Goal: Check status: Check status

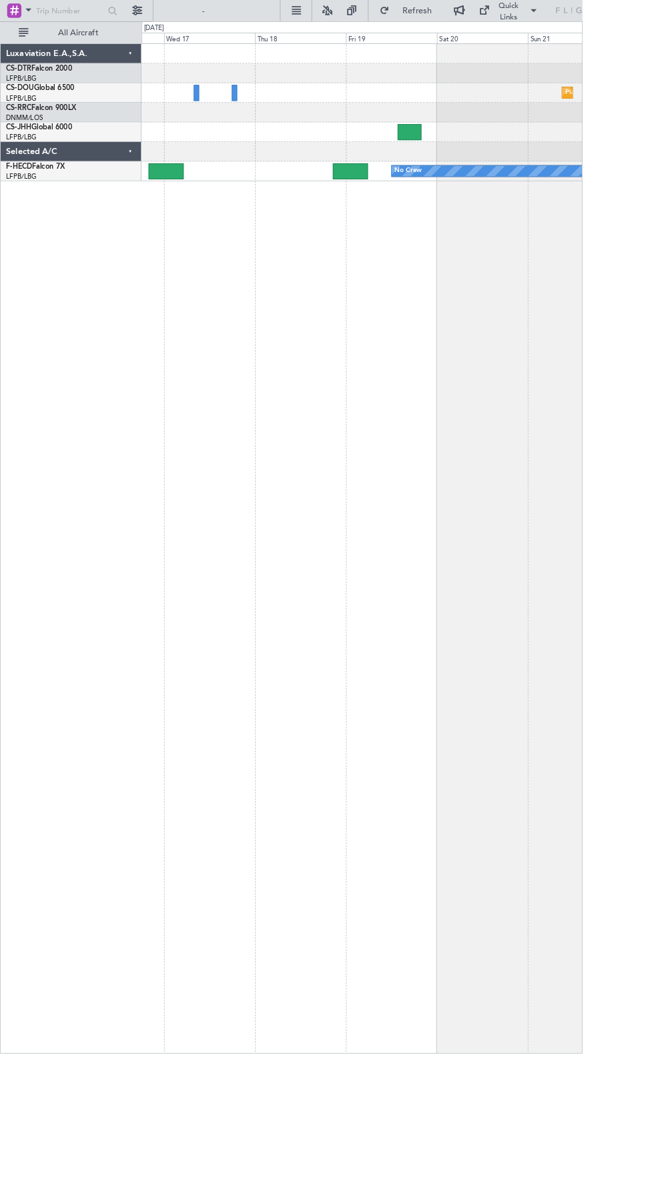
click at [165, 187] on div "No Crew Planned Maint [GEOGRAPHIC_DATA] ([GEOGRAPHIC_DATA])" at bounding box center [406, 192] width 494 height 22
click at [179, 169] on div at bounding box center [406, 170] width 494 height 22
click at [163, 208] on div "Planned Maint [GEOGRAPHIC_DATA] ([GEOGRAPHIC_DATA]) Planned Maint [GEOGRAPHIC_D…" at bounding box center [406, 616] width 495 height 1135
click at [408, 216] on div "Planned Maint [GEOGRAPHIC_DATA] ([GEOGRAPHIC_DATA]) Planned Maint [GEOGRAPHIC_D…" at bounding box center [406, 616] width 495 height 1135
click at [409, 214] on div "Planned Maint [GEOGRAPHIC_DATA] ([GEOGRAPHIC_DATA]) Planned Maint [GEOGRAPHIC_D…" at bounding box center [406, 616] width 495 height 1135
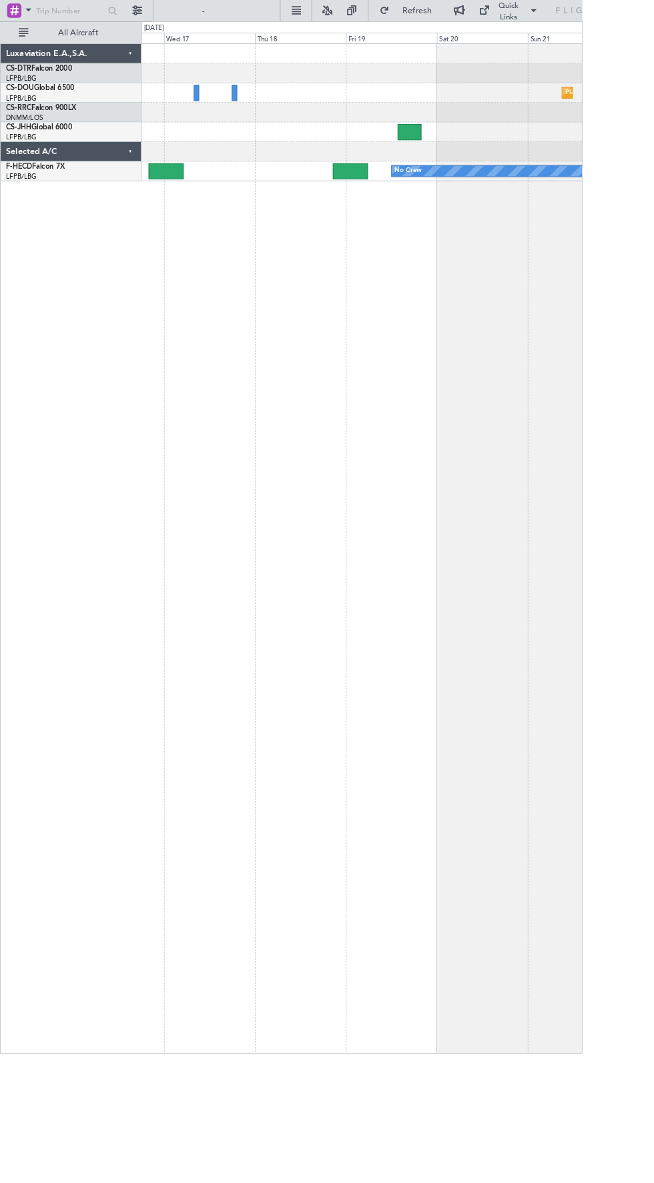
click at [417, 191] on div "No Crew Planned Maint [GEOGRAPHIC_DATA] ([GEOGRAPHIC_DATA])" at bounding box center [406, 192] width 494 height 22
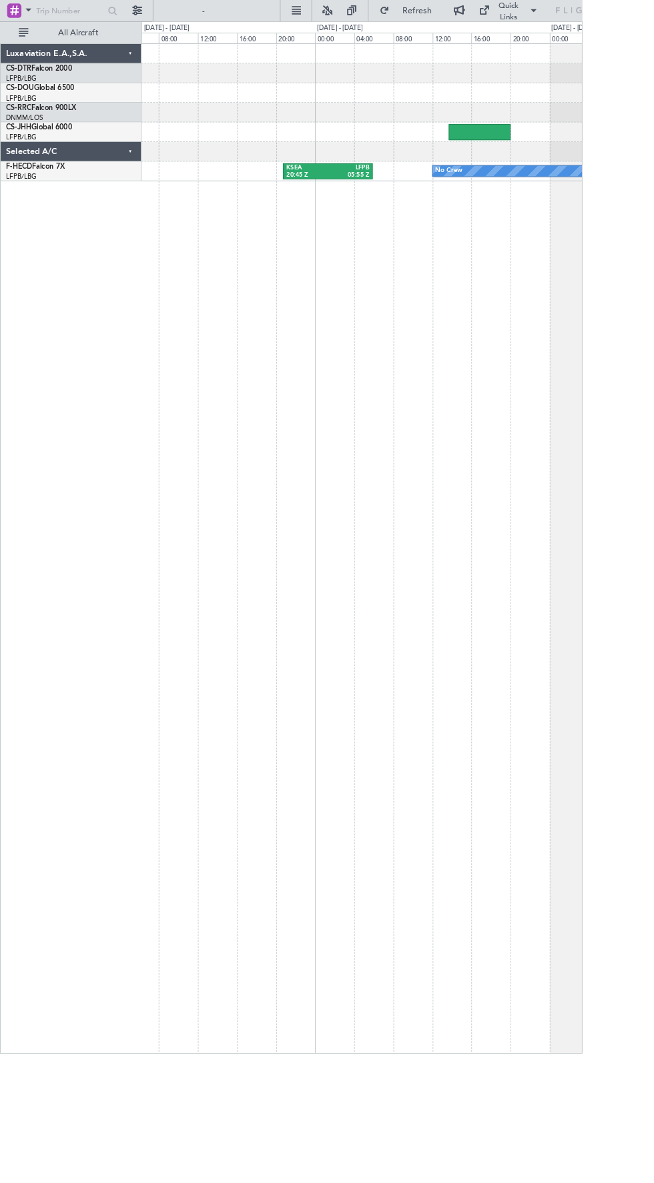
click at [383, 209] on div "No Crew KSEA 20:45 Z LFPB 05:55 Z" at bounding box center [406, 616] width 495 height 1135
click at [408, 193] on div "05:55 Z" at bounding box center [391, 197] width 47 height 9
